Goal: Task Accomplishment & Management: Use online tool/utility

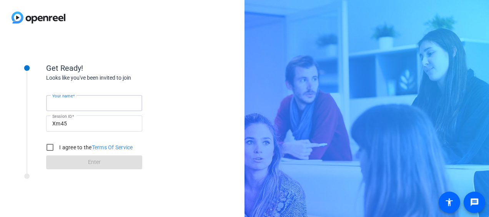
click at [114, 99] on input "Your name" at bounding box center [94, 102] width 84 height 9
type input "[PERSON_NAME]"
click at [52, 146] on input "I agree to the Terms Of Service" at bounding box center [49, 147] width 15 height 15
checkbox input "true"
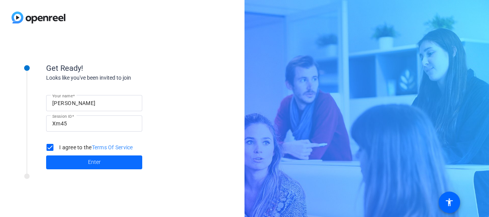
click at [93, 160] on span "Enter" at bounding box center [94, 162] width 13 height 8
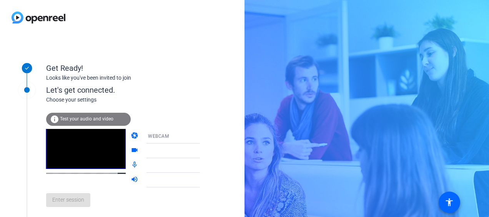
click at [89, 118] on span "Test your audio and video" at bounding box center [86, 118] width 53 height 5
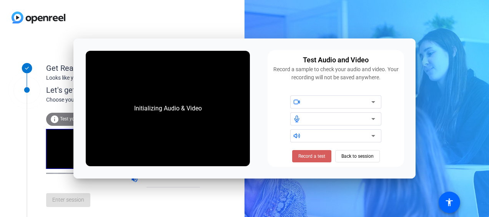
click at [304, 159] on span "Record a test" at bounding box center [311, 156] width 27 height 7
click at [312, 155] on span "Stop Testing (6s)" at bounding box center [311, 156] width 35 height 7
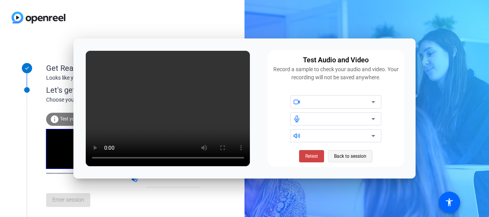
click at [362, 158] on span "Back to session" at bounding box center [350, 156] width 32 height 15
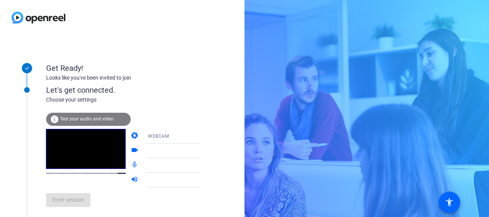
click at [206, 99] on div "Get Ready! Looks like you've been invited to join Let's get connected. Choose y…" at bounding box center [122, 126] width 244 height 182
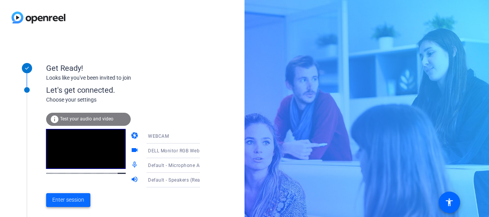
click at [68, 202] on span "Enter session" at bounding box center [68, 200] width 32 height 8
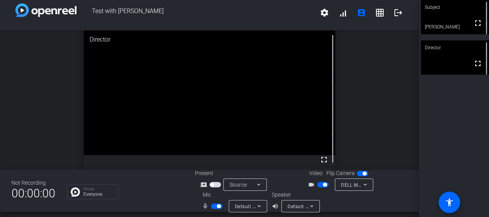
scroll to position [9, 0]
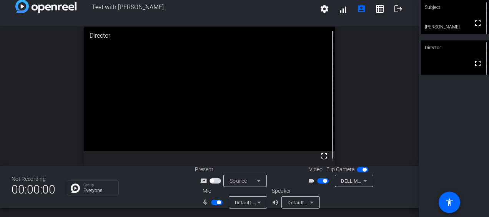
click at [362, 170] on span "button" at bounding box center [364, 170] width 4 height 4
click at [358, 169] on span "button" at bounding box center [363, 169] width 12 height 5
click at [364, 181] on icon at bounding box center [365, 180] width 9 height 9
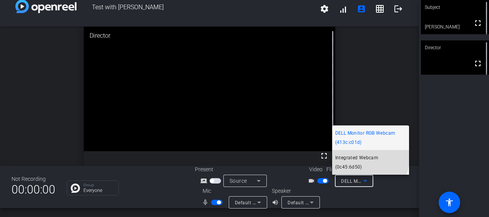
click at [362, 166] on span "Integrated Webcam (0c45:6d50)" at bounding box center [370, 162] width 71 height 18
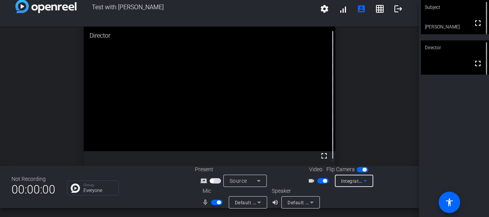
click at [363, 183] on icon at bounding box center [365, 180] width 9 height 9
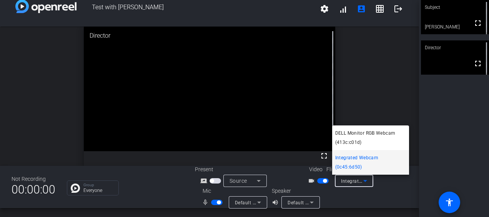
click at [376, 201] on div at bounding box center [244, 108] width 489 height 217
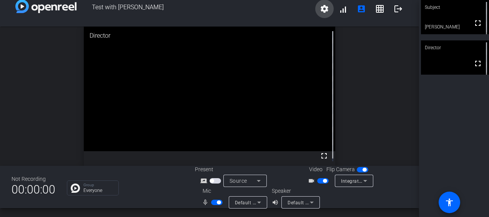
click at [323, 8] on mat-icon "settings" at bounding box center [324, 8] width 9 height 9
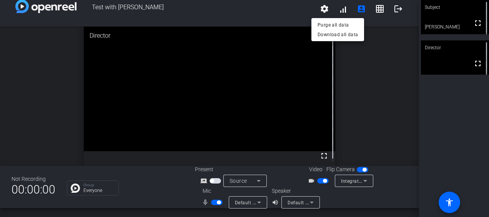
click at [386, 83] on div at bounding box center [244, 108] width 489 height 217
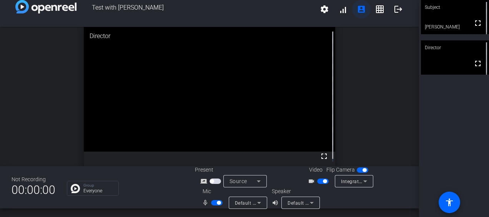
click at [357, 9] on mat-icon "account_box" at bounding box center [361, 9] width 9 height 9
click at [363, 45] on div "open_in_new Director fullscreen" at bounding box center [209, 96] width 419 height 139
click at [357, 11] on mat-icon "account_box" at bounding box center [361, 9] width 9 height 9
click at [396, 98] on div "open_in_new Director fullscreen" at bounding box center [209, 96] width 419 height 139
click at [450, 200] on mat-icon "accessibility" at bounding box center [449, 202] width 9 height 9
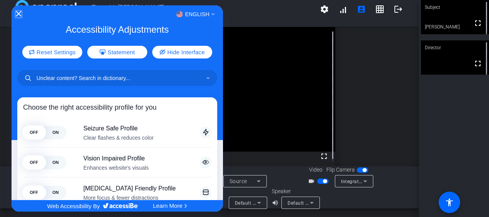
click at [18, 16] on icon "Close Accessibility Interface" at bounding box center [18, 13] width 5 height 5
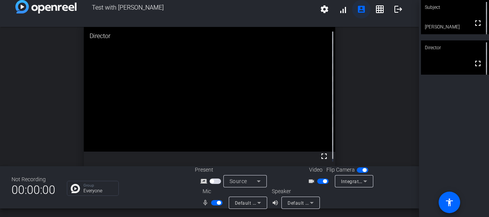
click at [359, 13] on mat-icon "account_box" at bounding box center [361, 9] width 9 height 9
click at [259, 181] on icon at bounding box center [258, 180] width 9 height 9
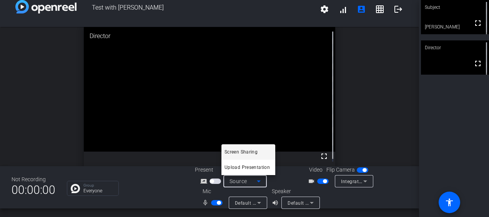
click at [392, 198] on div at bounding box center [244, 108] width 489 height 217
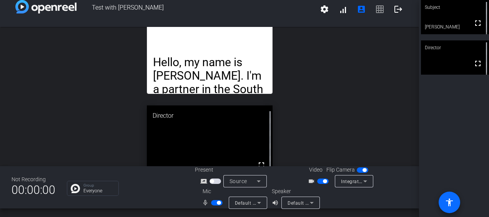
click at [447, 193] on span at bounding box center [449, 202] width 18 height 18
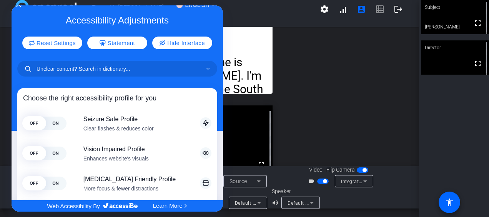
scroll to position [0, 0]
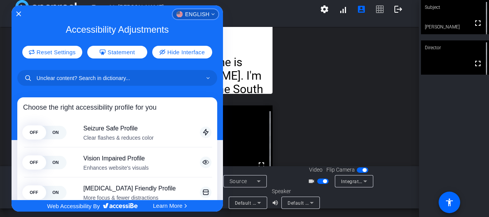
click at [205, 15] on span "English" at bounding box center [197, 14] width 25 height 5
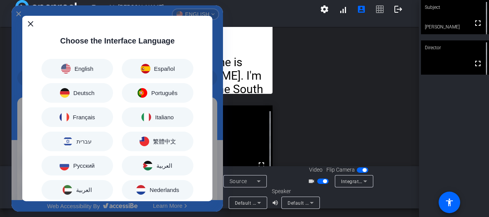
click at [30, 23] on icon "Close" at bounding box center [30, 23] width 5 height 5
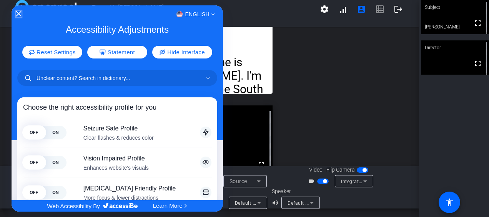
click at [19, 12] on icon "Close Accessibility Interface" at bounding box center [18, 13] width 5 height 5
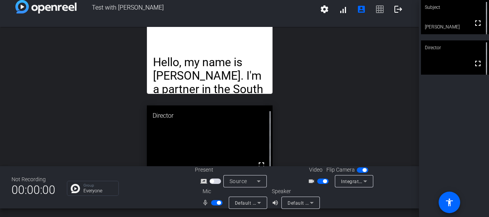
click at [248, 181] on div "Source" at bounding box center [242, 180] width 27 height 9
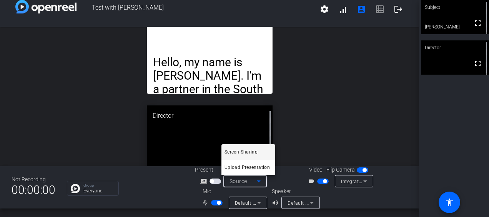
click at [366, 201] on div at bounding box center [244, 108] width 489 height 217
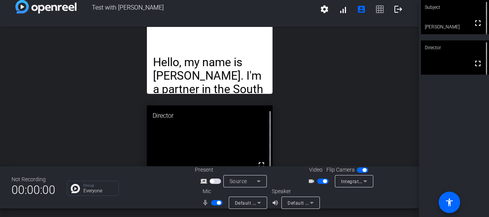
click at [244, 200] on span "Default - Microphone Array (Realtek(R) Audio)" at bounding box center [286, 202] width 103 height 6
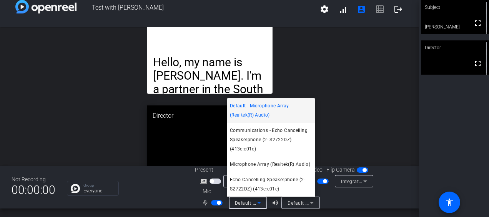
click at [362, 199] on div at bounding box center [244, 108] width 489 height 217
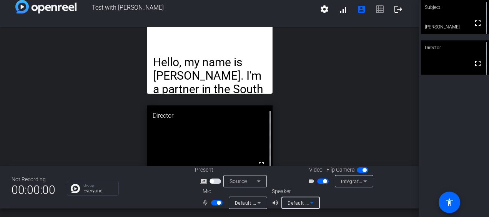
click at [301, 204] on span "Default - Speakers (Realtek(R) Audio)" at bounding box center [329, 202] width 83 height 6
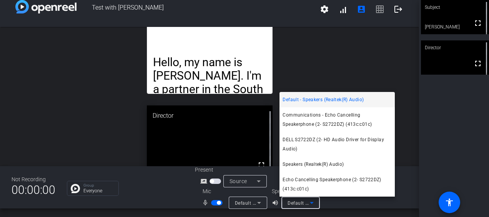
click at [371, 210] on div at bounding box center [244, 108] width 489 height 217
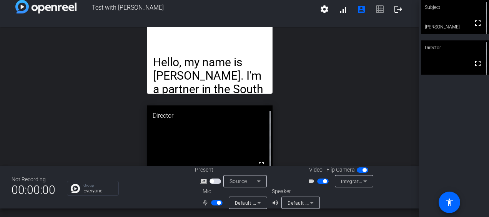
drag, startPoint x: 479, startPoint y: 212, endPoint x: 483, endPoint y: 215, distance: 5.2
click at [479, 212] on div "Subject fullscreen [PERSON_NAME] Director fullscreen" at bounding box center [454, 108] width 70 height 217
